Goal: Check status: Check status

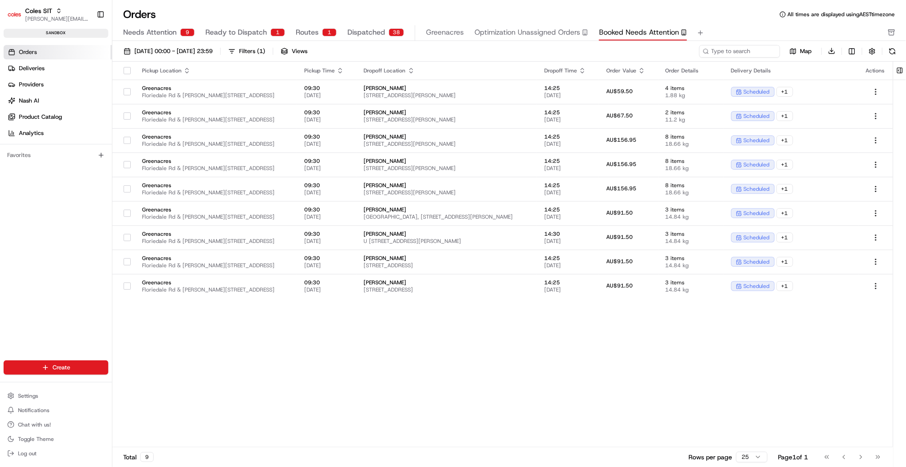
click at [37, 48] on span "Orders" at bounding box center [28, 52] width 18 height 8
click at [36, 71] on span "Deliveries" at bounding box center [32, 68] width 26 height 8
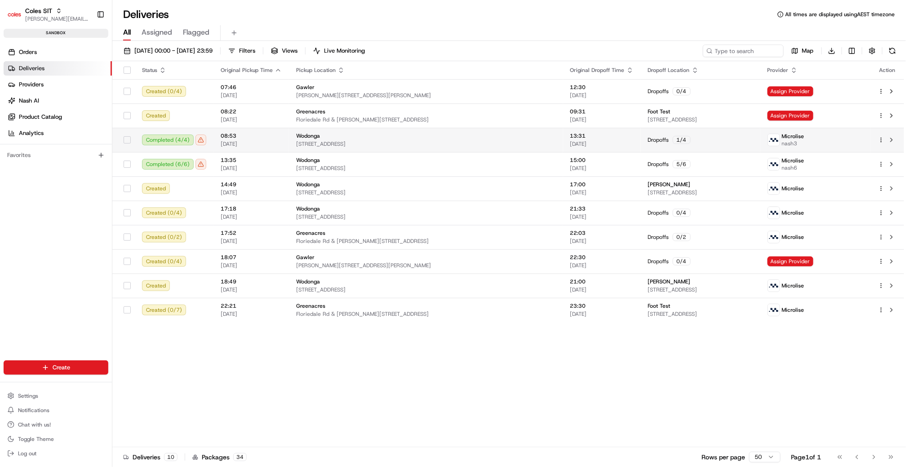
click at [198, 141] on div "Completed ( 4 / 4 )" at bounding box center [174, 139] width 64 height 11
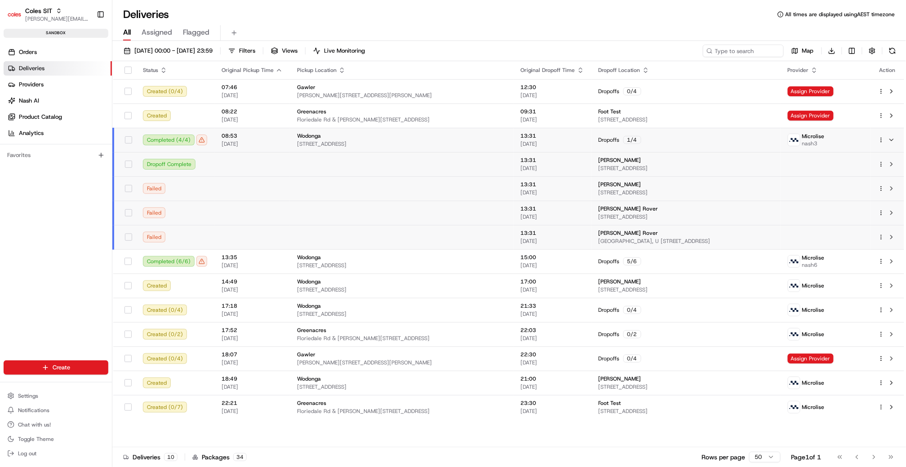
click at [198, 141] on div "Completed ( 4 / 4 )" at bounding box center [175, 139] width 64 height 11
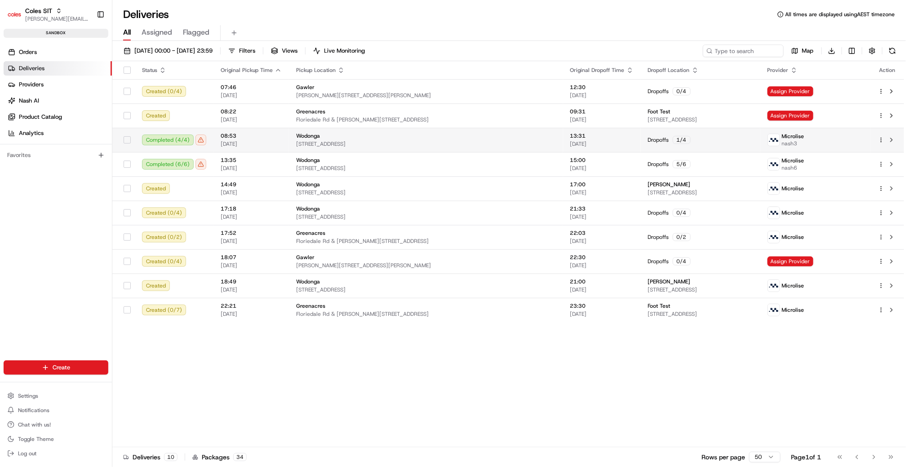
click at [198, 141] on div "Completed ( 4 / 4 )" at bounding box center [174, 139] width 64 height 11
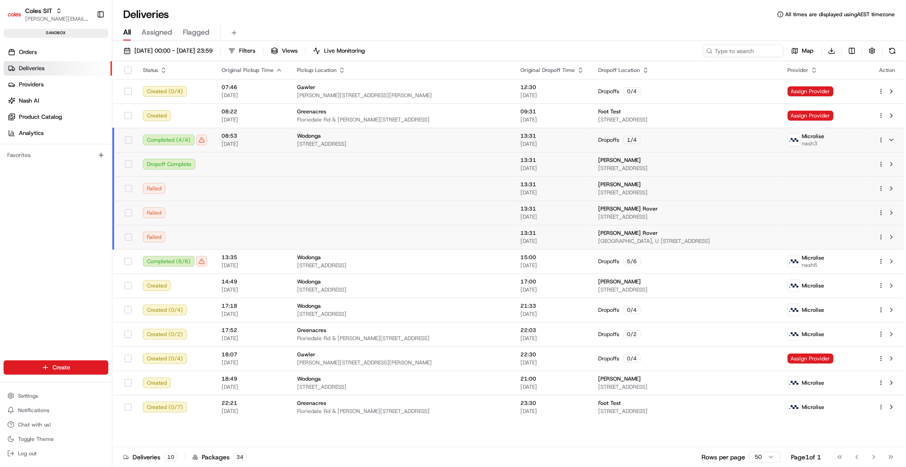
click at [198, 141] on div "Completed ( 4 / 4 )" at bounding box center [175, 139] width 64 height 11
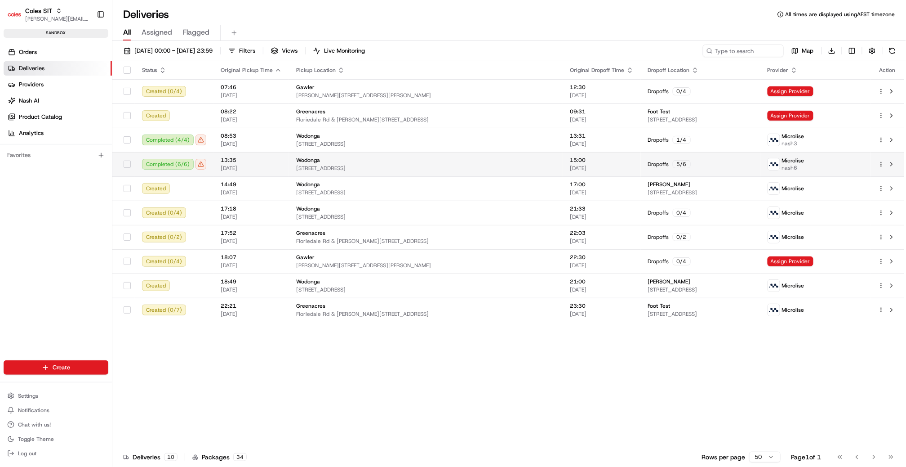
click at [200, 167] on div "Completed ( 6 / 6 )" at bounding box center [174, 164] width 64 height 11
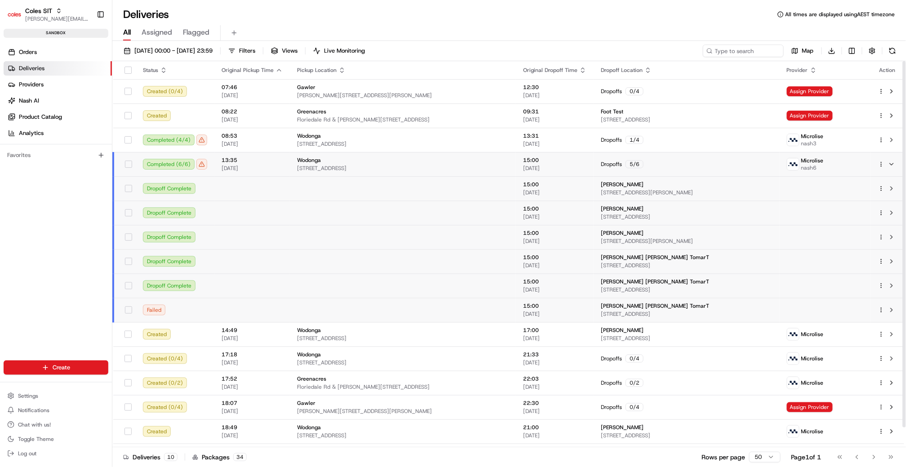
click at [200, 165] on div "Completed ( 6 / 6 )" at bounding box center [175, 164] width 64 height 11
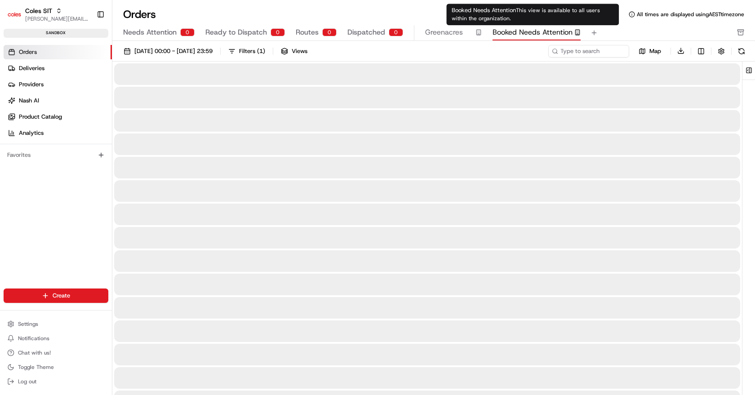
click at [553, 36] on span "Booked Needs Attention" at bounding box center [533, 32] width 80 height 11
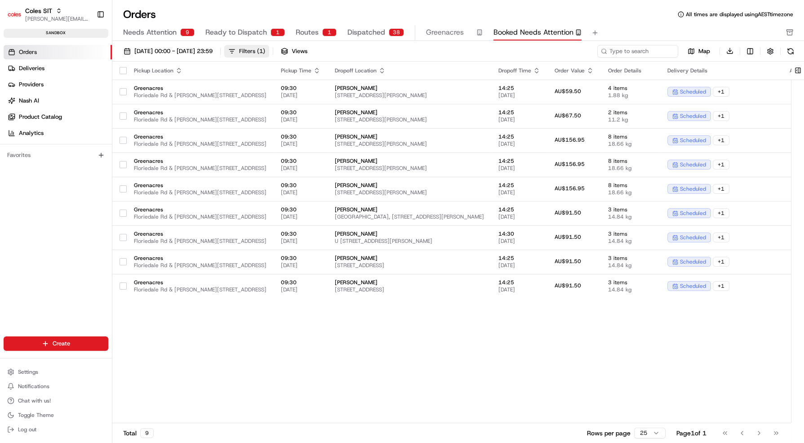
click at [265, 49] on div "Filters ( 1 )" at bounding box center [252, 51] width 26 height 8
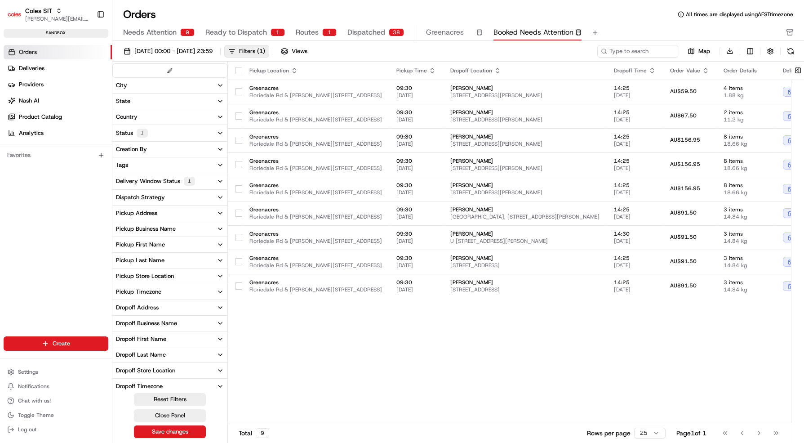
click at [223, 129] on icon "button" at bounding box center [220, 132] width 7 height 7
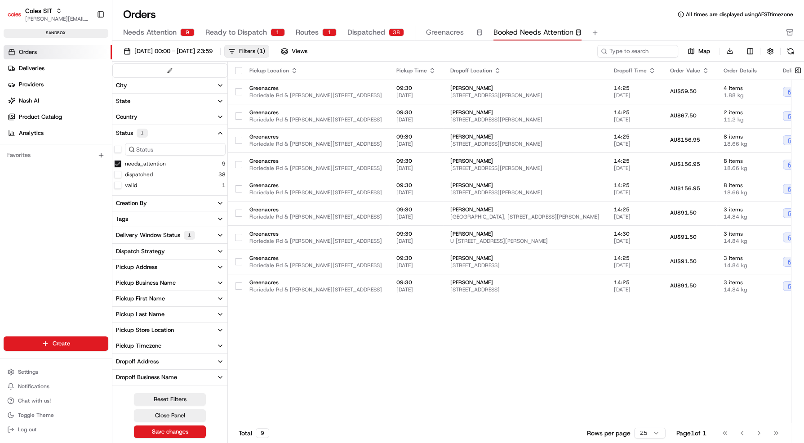
click at [209, 234] on button "Delivery Window Status 1" at bounding box center [169, 235] width 115 height 16
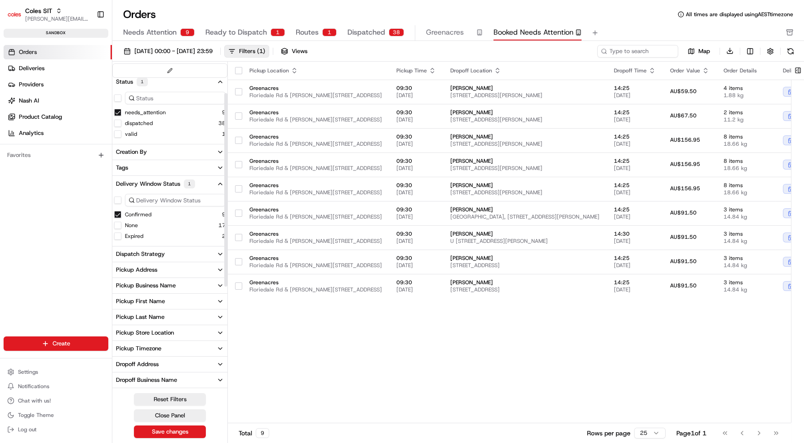
scroll to position [25, 0]
